Goal: Task Accomplishment & Management: Manage account settings

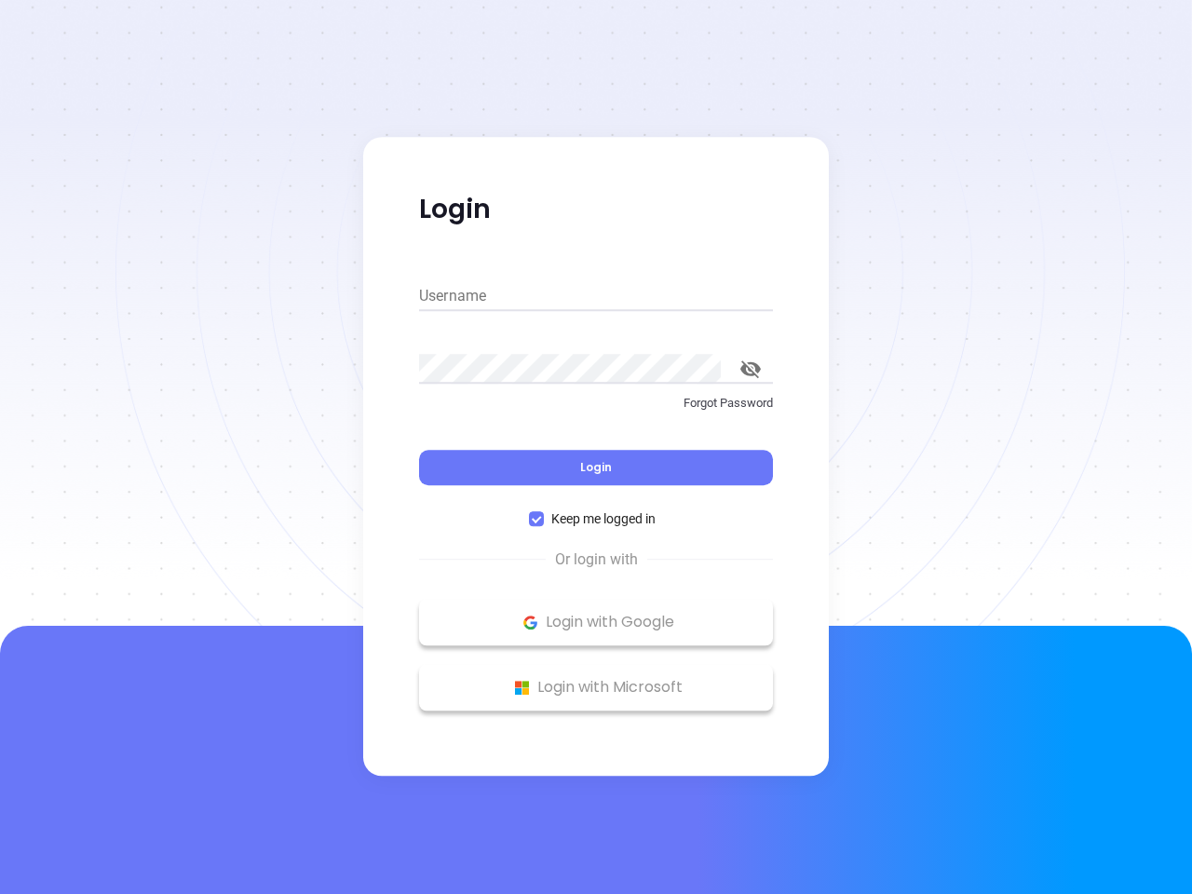
click at [596, 447] on div "Login" at bounding box center [596, 456] width 354 height 58
click at [596, 296] on input "Username" at bounding box center [596, 296] width 354 height 30
click at [751, 369] on icon "toggle password visibility" at bounding box center [750, 369] width 20 height 18
click at [596, 468] on span "Login" at bounding box center [596, 467] width 32 height 16
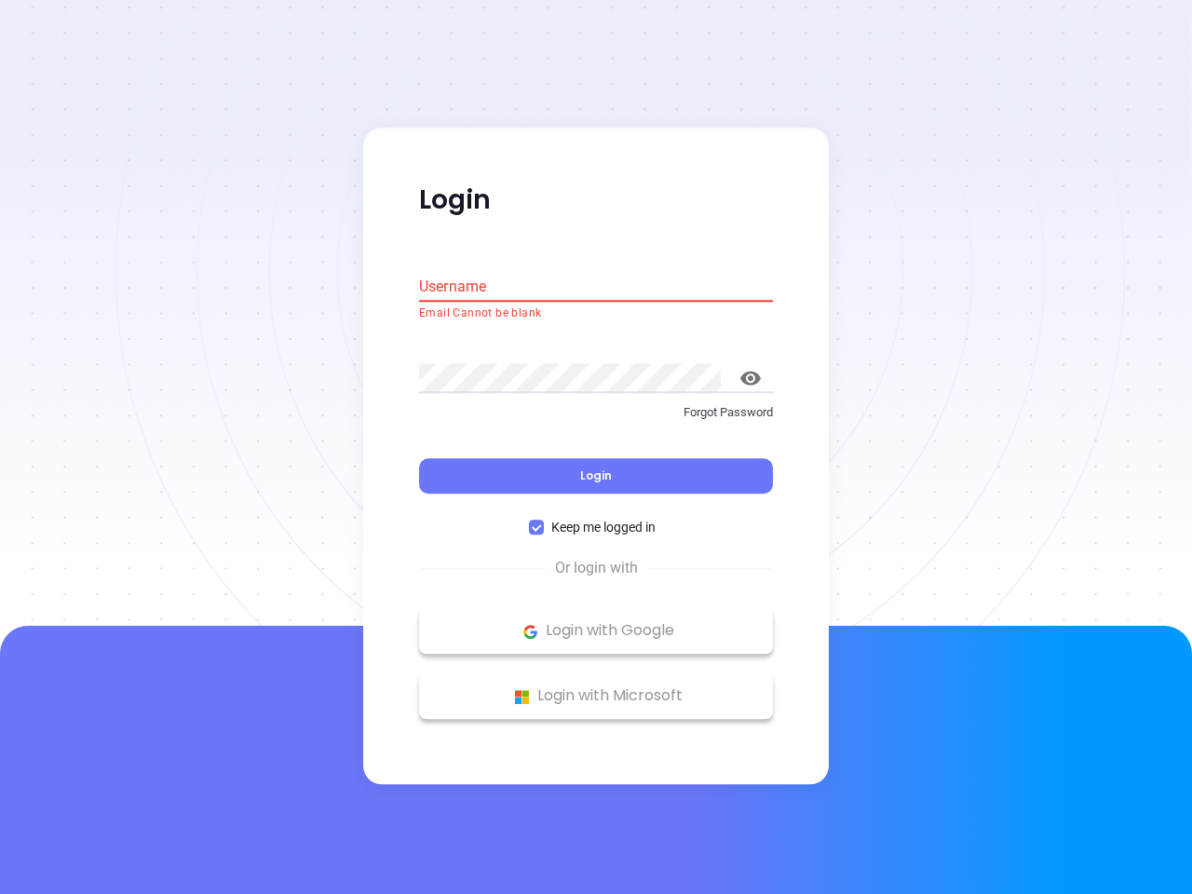
click at [596, 519] on span "Keep me logged in" at bounding box center [603, 528] width 119 height 20
click at [544, 521] on input "Keep me logged in" at bounding box center [536, 528] width 15 height 15
checkbox input "false"
click at [596, 622] on p "Login with Google" at bounding box center [595, 631] width 335 height 28
click at [596, 687] on p "Login with Microsoft" at bounding box center [595, 697] width 335 height 28
